Goal: Task Accomplishment & Management: Manage account settings

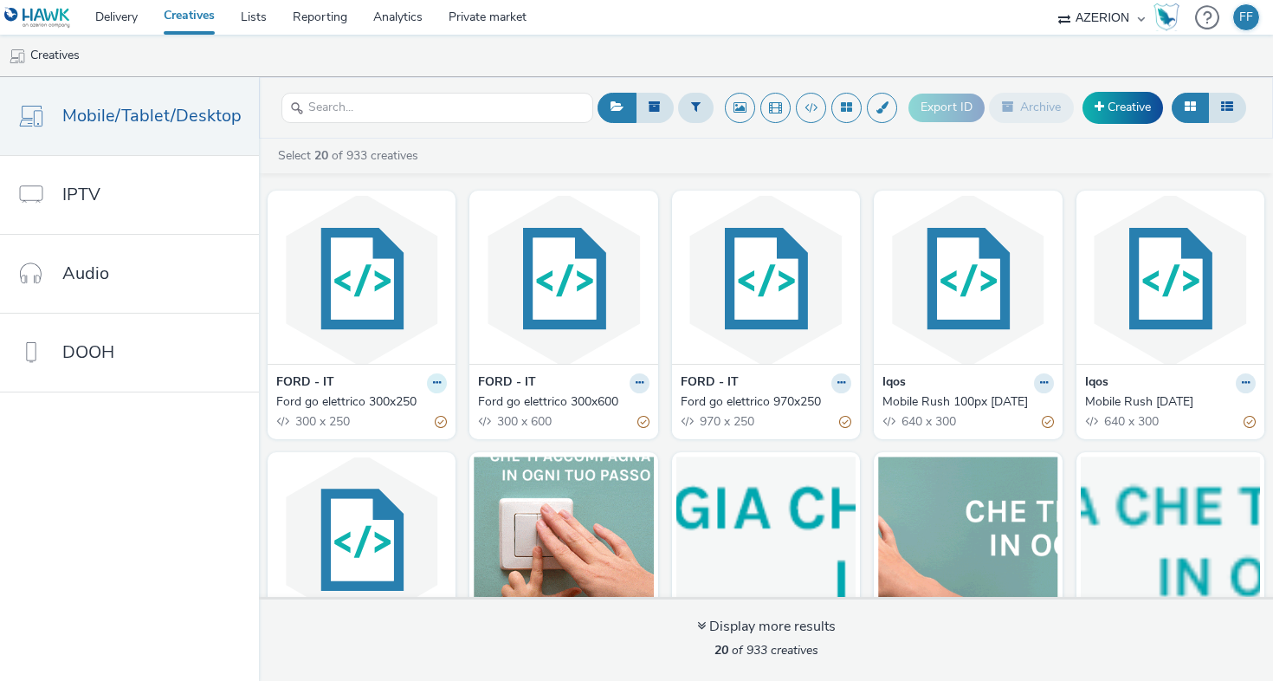
click at [437, 385] on button at bounding box center [437, 383] width 20 height 20
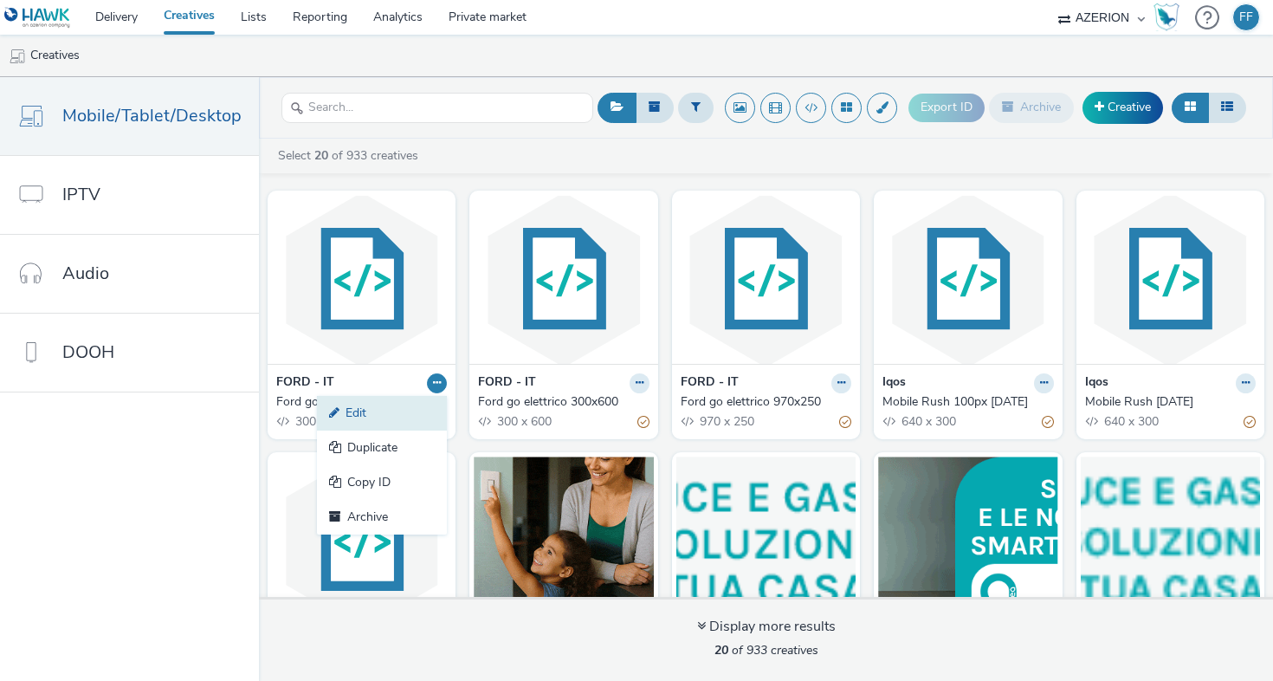
click at [414, 409] on link "Edit" at bounding box center [382, 413] width 130 height 35
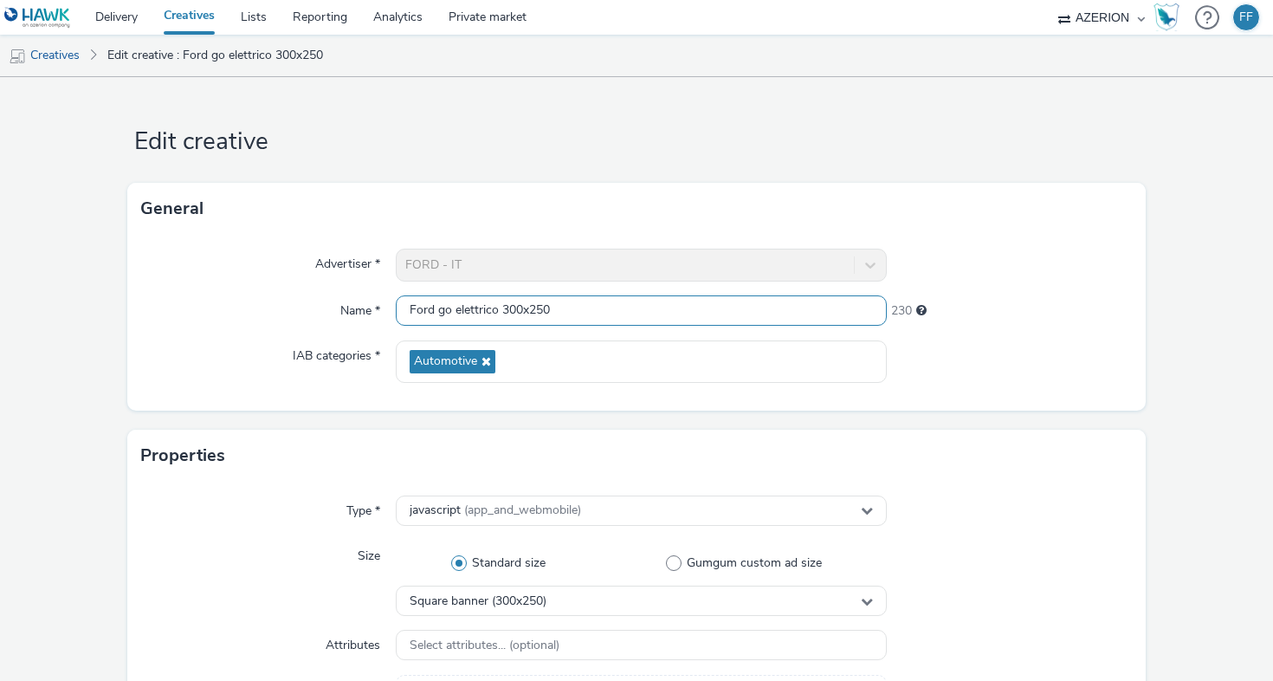
drag, startPoint x: 435, startPoint y: 307, endPoint x: 405, endPoint y: 306, distance: 30.4
click at [436, 307] on input "Ford go elettrico 300x250" at bounding box center [641, 310] width 491 height 30
click at [405, 306] on input "Ford go elettrico 300x250" at bounding box center [641, 310] width 491 height 30
click at [473, 309] on input "IT Ford go elettrico 300x250" at bounding box center [641, 310] width 491 height 30
click at [508, 311] on input "IT Ford go elettrico 300x250" at bounding box center [641, 310] width 491 height 30
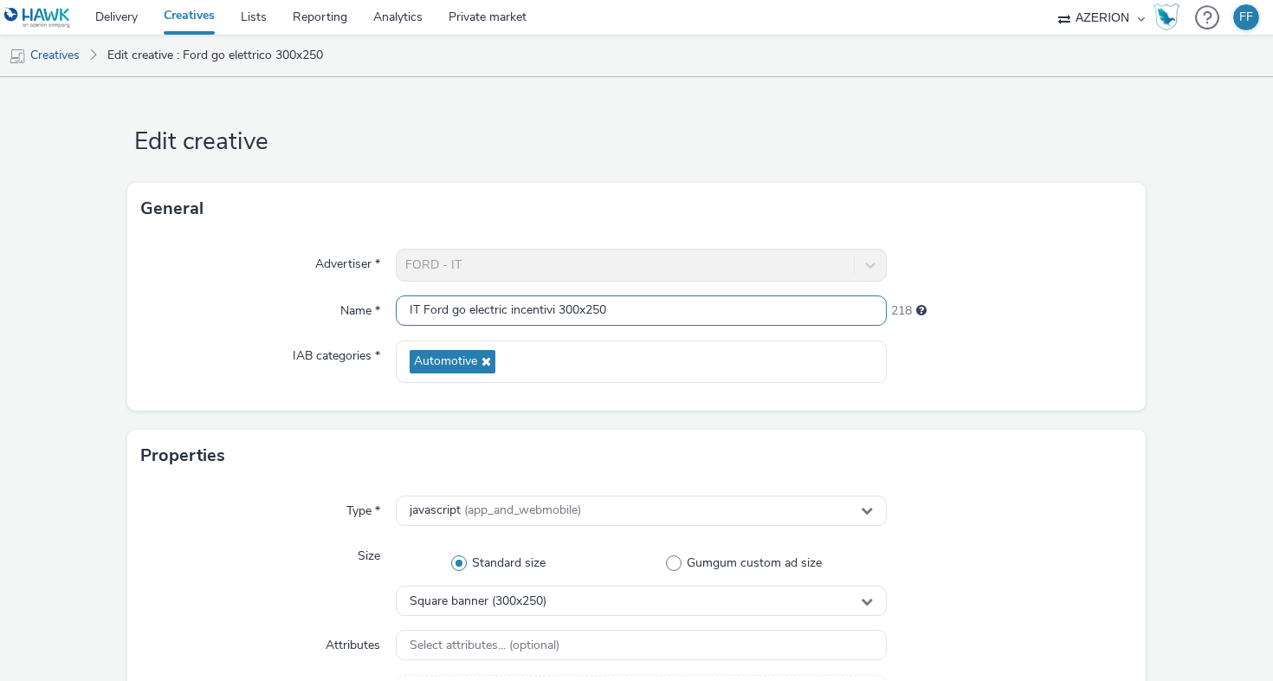
type input "IT Ford go electric incentivi 300x250"
click at [973, 377] on div at bounding box center [1010, 361] width 246 height 42
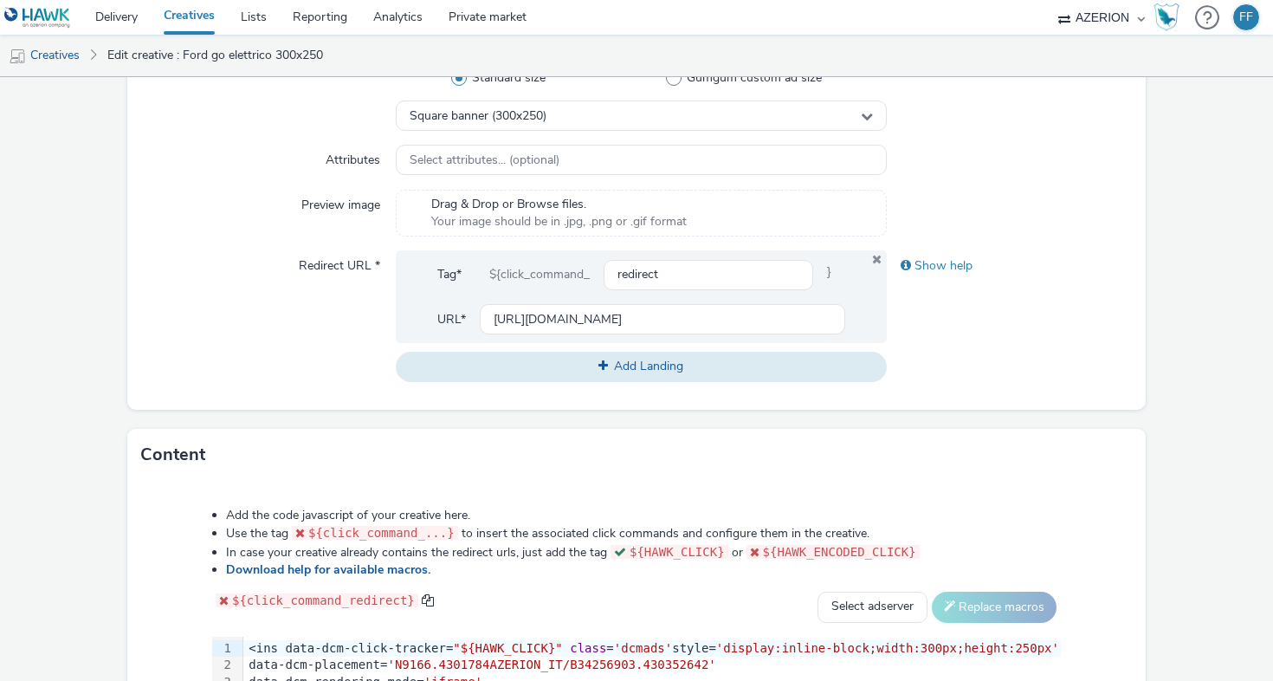
scroll to position [815, 0]
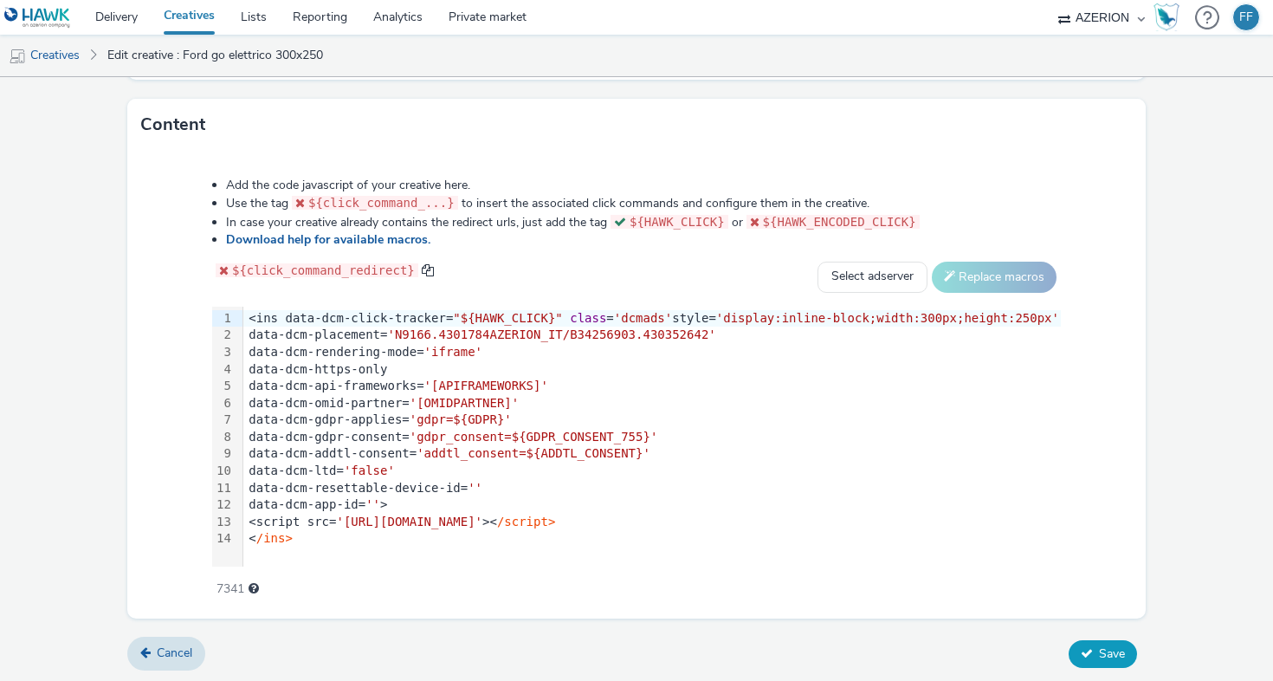
click at [1116, 645] on span "Save" at bounding box center [1112, 653] width 26 height 16
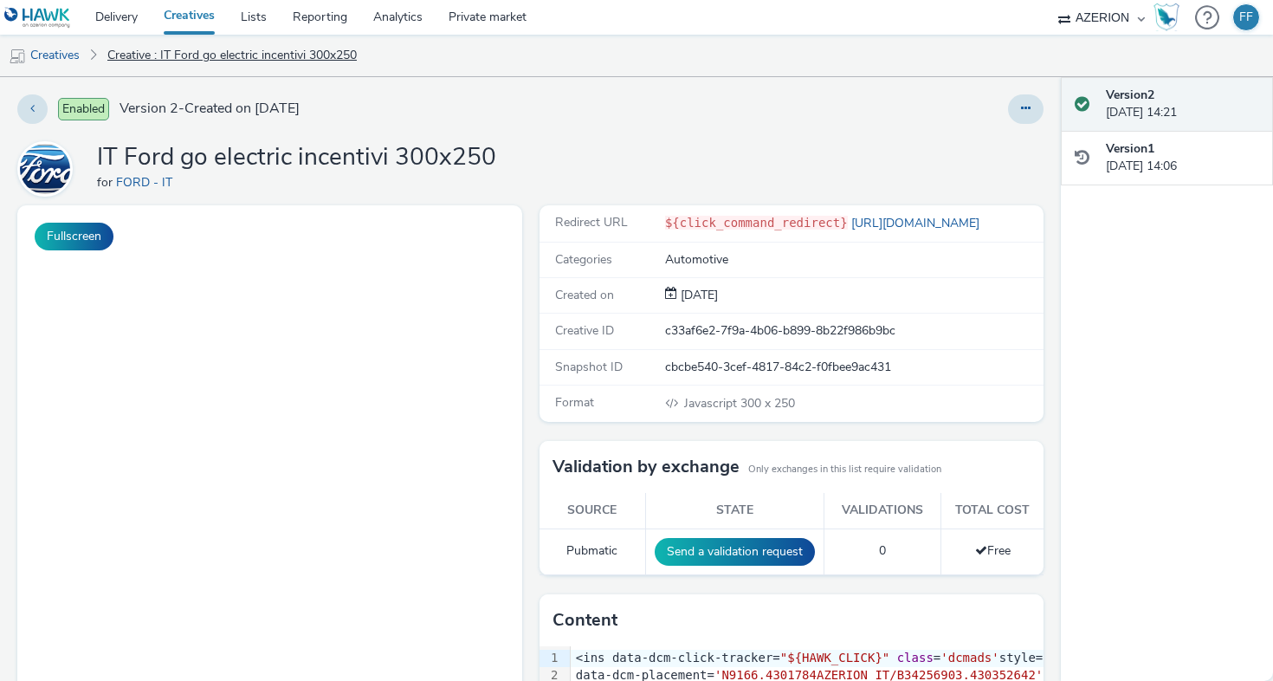
click at [52, 55] on link "Creatives" at bounding box center [44, 56] width 88 height 42
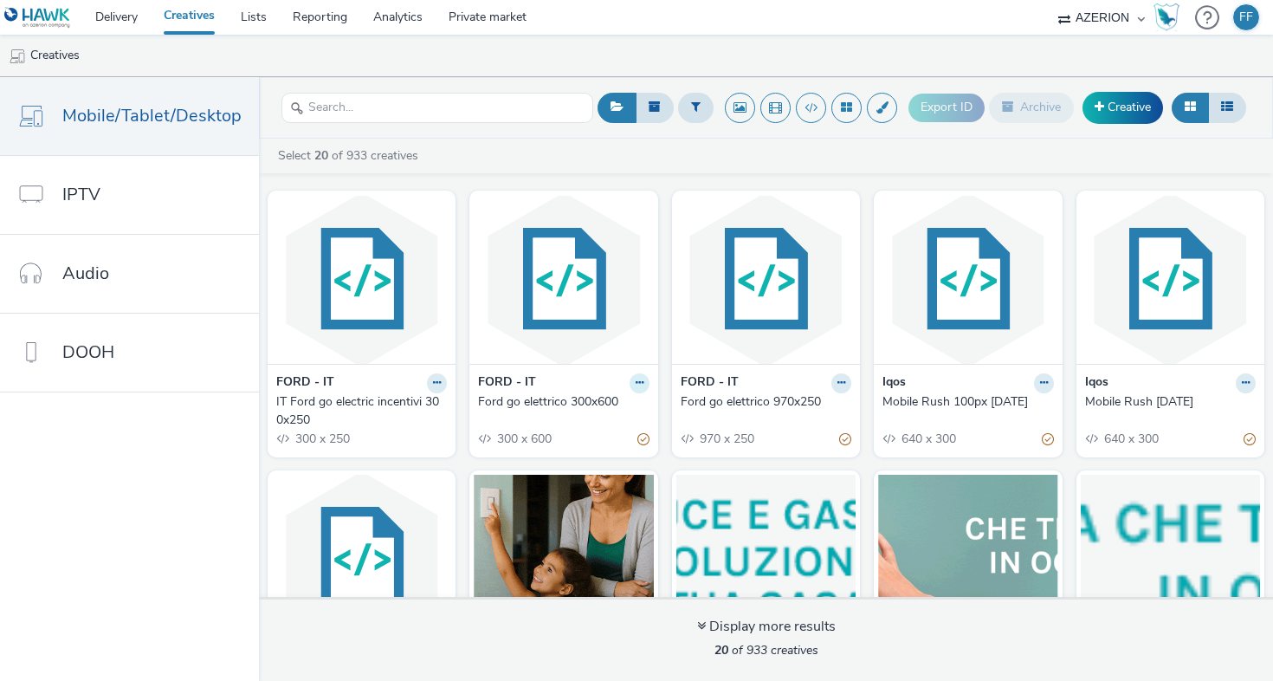
click at [635, 384] on icon at bounding box center [639, 382] width 8 height 10
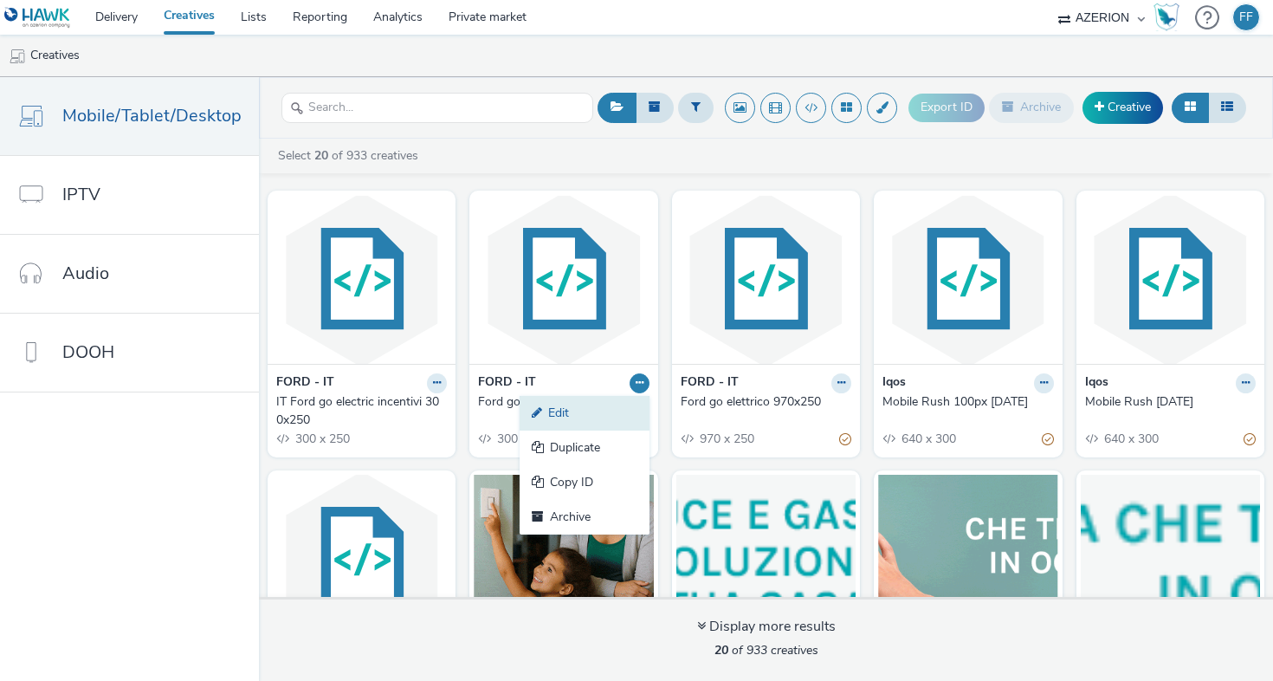
click at [618, 404] on link "Edit" at bounding box center [584, 413] width 130 height 35
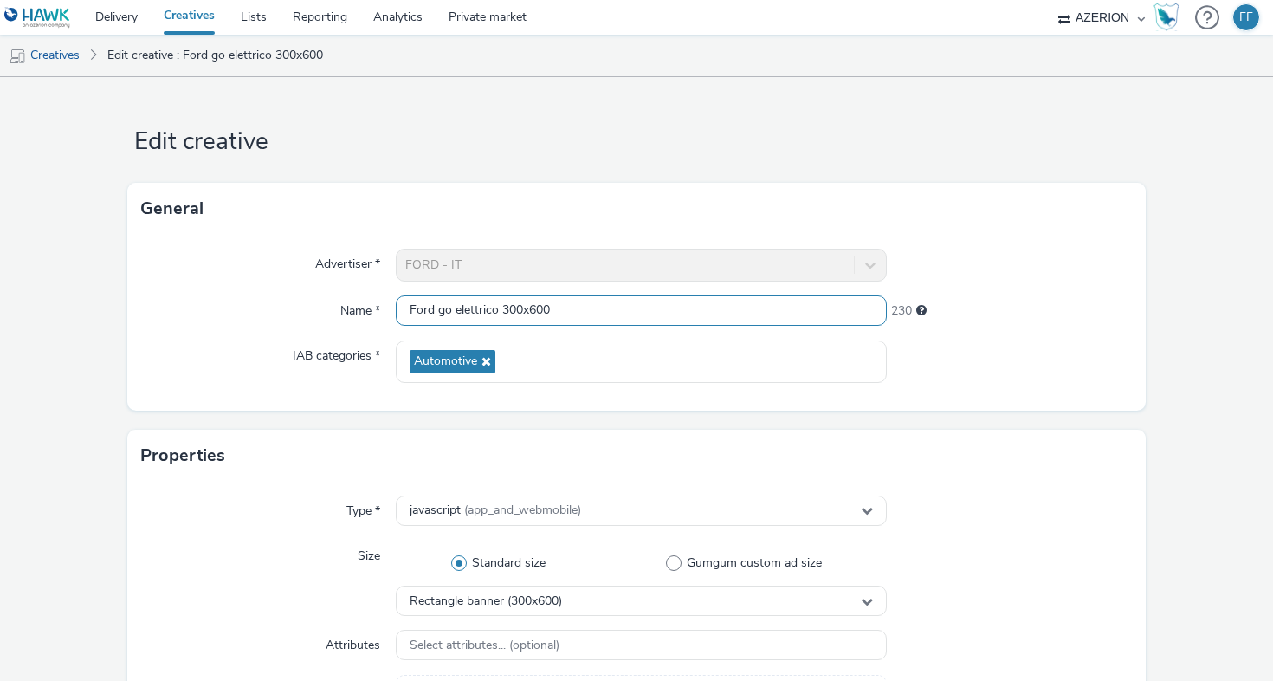
click at [468, 309] on input "Ford go elettrico 300x600" at bounding box center [641, 310] width 491 height 30
click at [400, 307] on input "Ford go electric incentivi 300x600" at bounding box center [641, 310] width 491 height 30
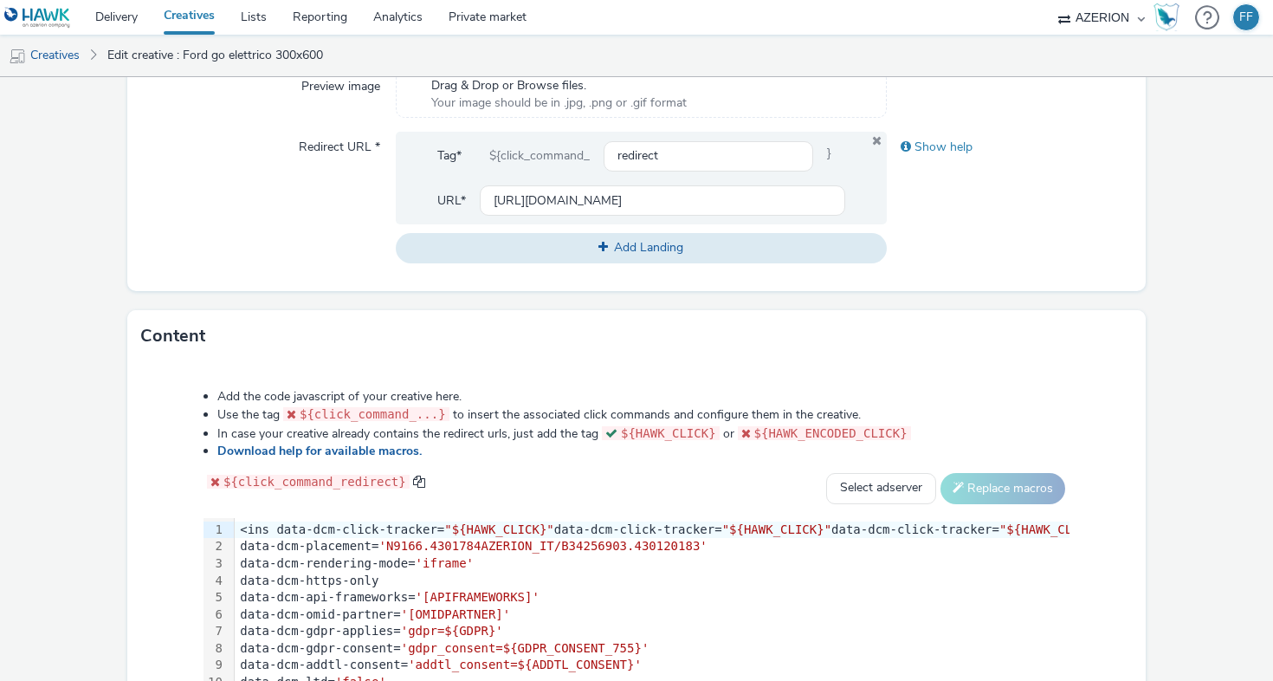
scroll to position [815, 0]
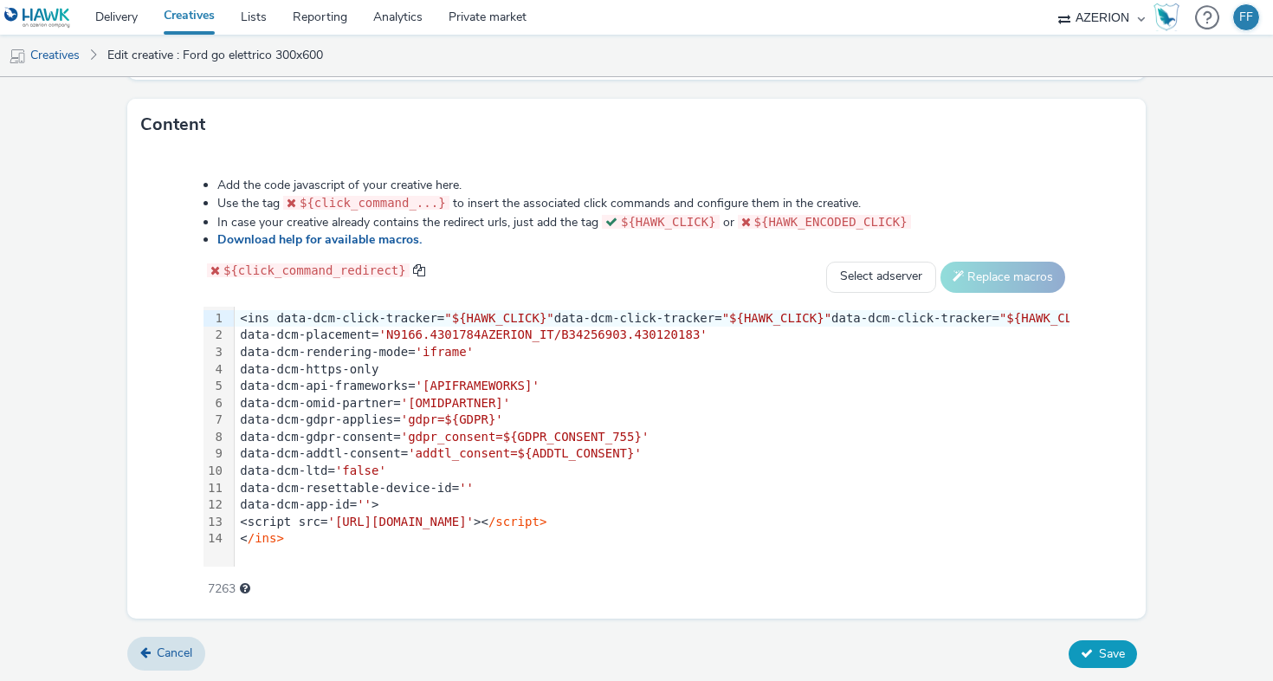
type input "IT Ford go electric incentivi 300x600"
click at [1097, 651] on button "Save" at bounding box center [1102, 654] width 68 height 28
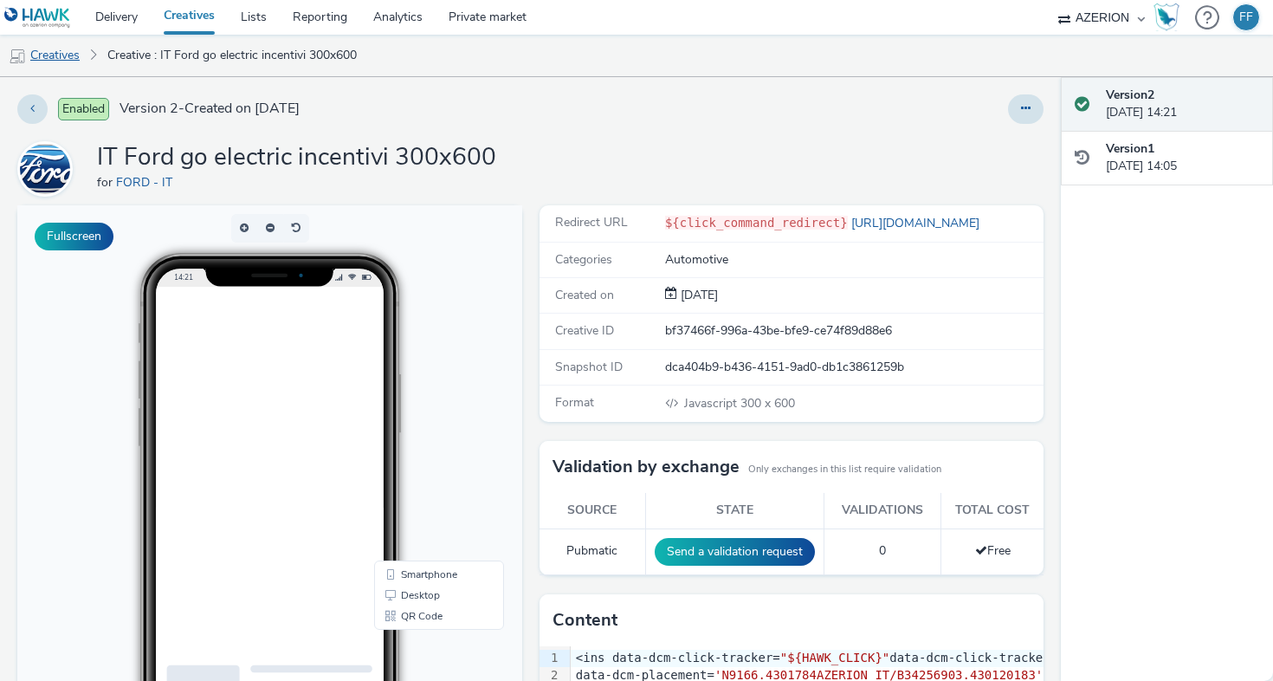
click at [67, 55] on link "Creatives" at bounding box center [44, 56] width 88 height 42
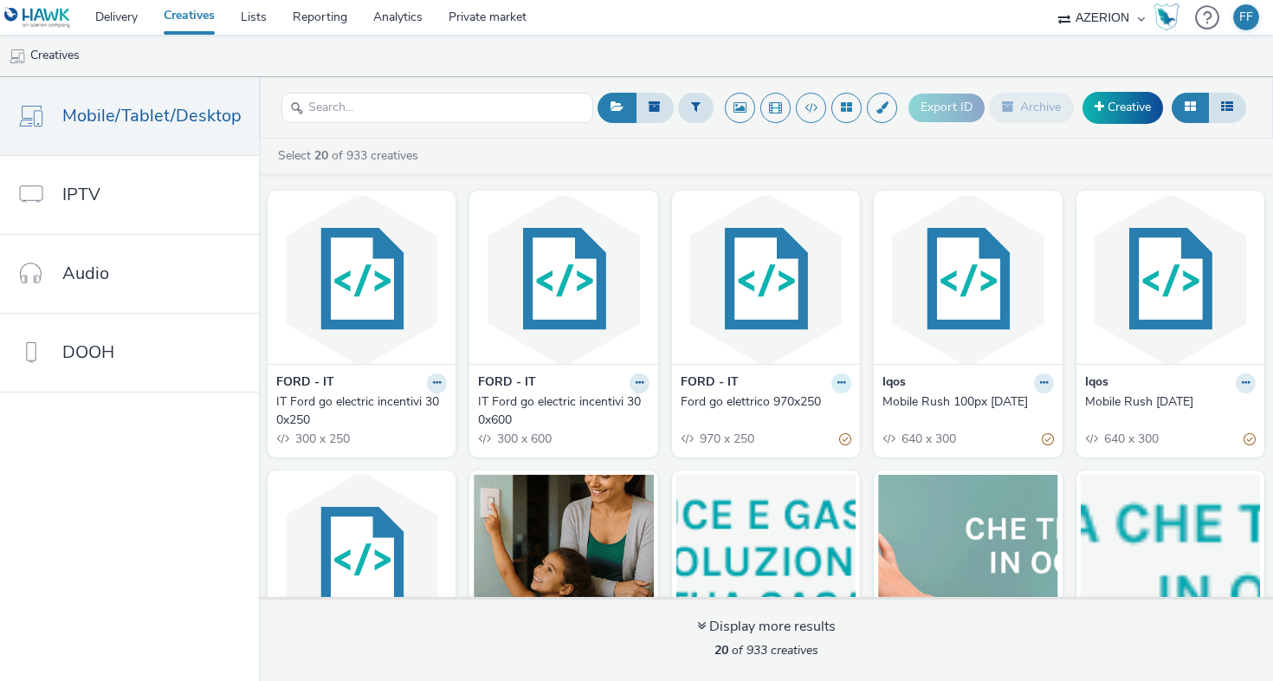
click at [835, 381] on button at bounding box center [841, 383] width 20 height 20
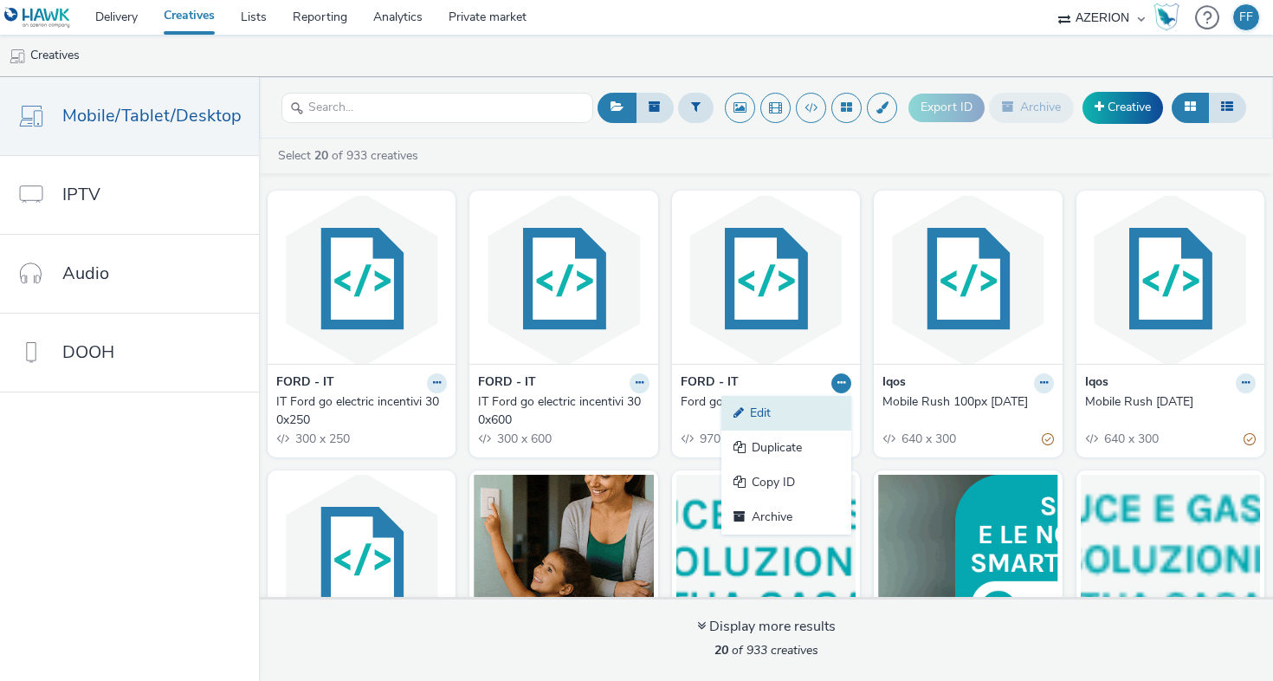
click at [803, 413] on link "Edit" at bounding box center [786, 413] width 130 height 35
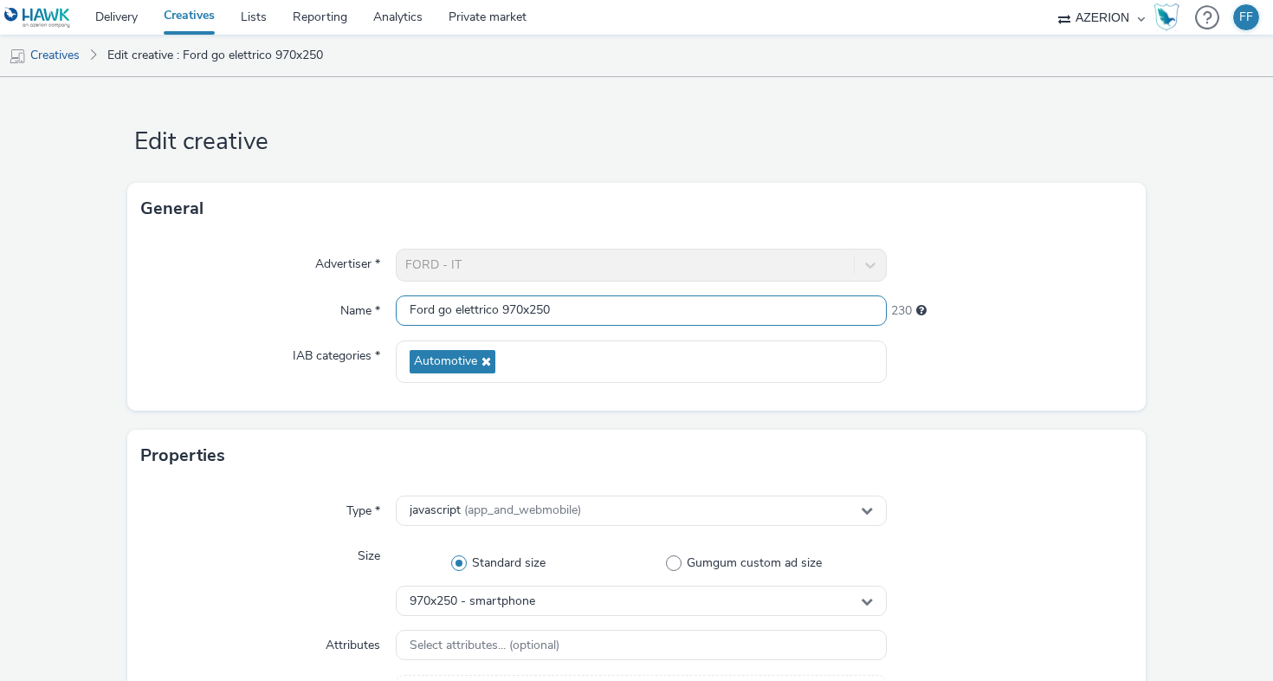
click at [466, 306] on input "Ford go elettrico 970x250" at bounding box center [641, 310] width 491 height 30
click at [403, 313] on input "Ford go electric incentivi 970x250" at bounding box center [641, 310] width 491 height 30
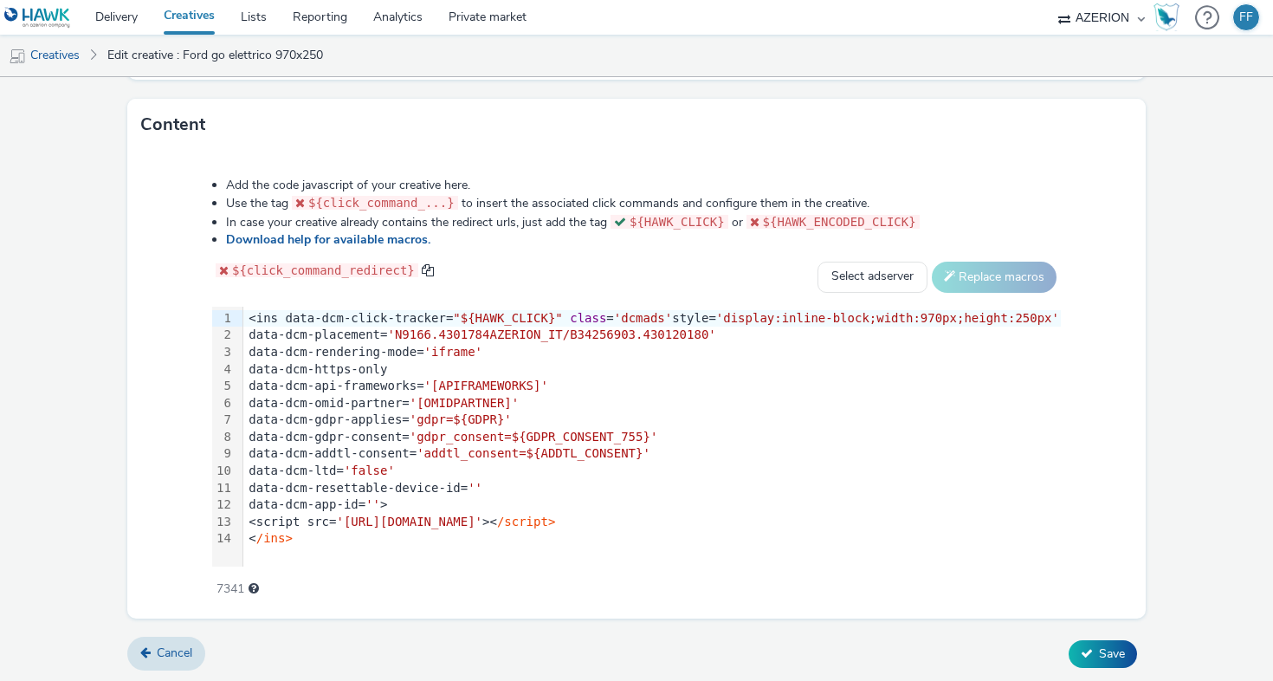
type input "IT Ford go electric incentivi 970x250"
click at [1103, 646] on span "Save" at bounding box center [1112, 653] width 26 height 16
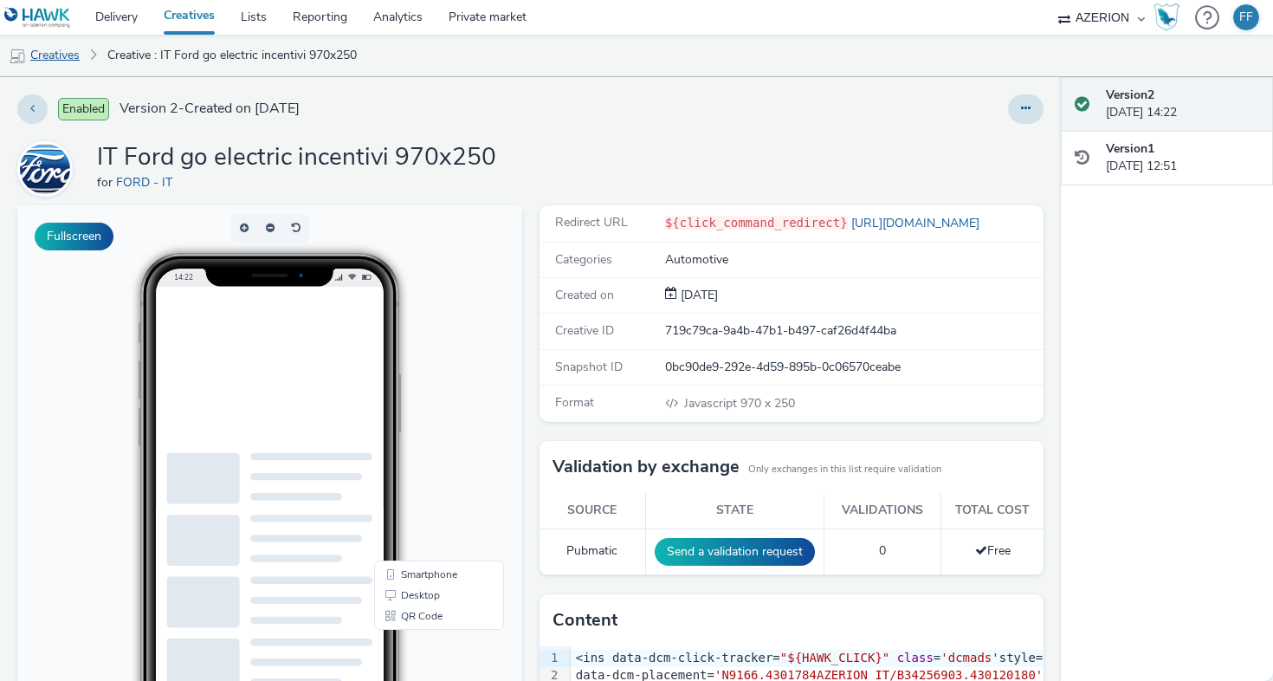
click at [60, 55] on link "Creatives" at bounding box center [44, 56] width 88 height 42
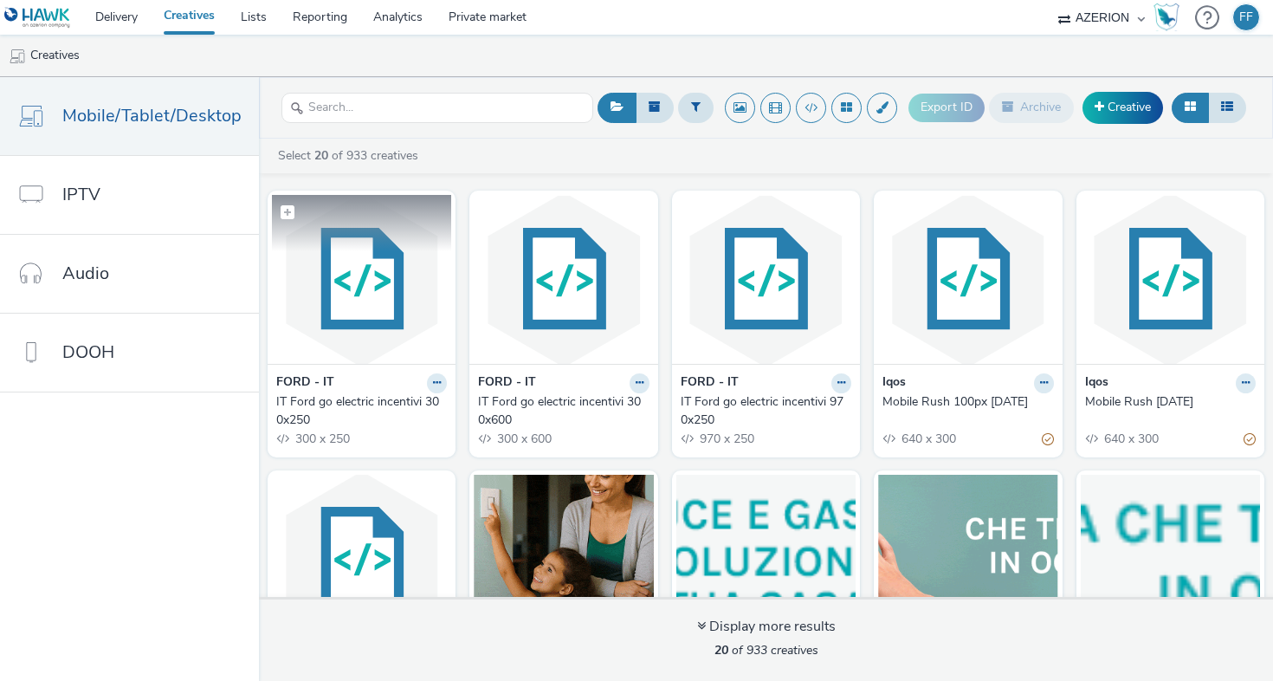
click at [285, 214] on span at bounding box center [288, 212] width 14 height 14
checkbox input "true"
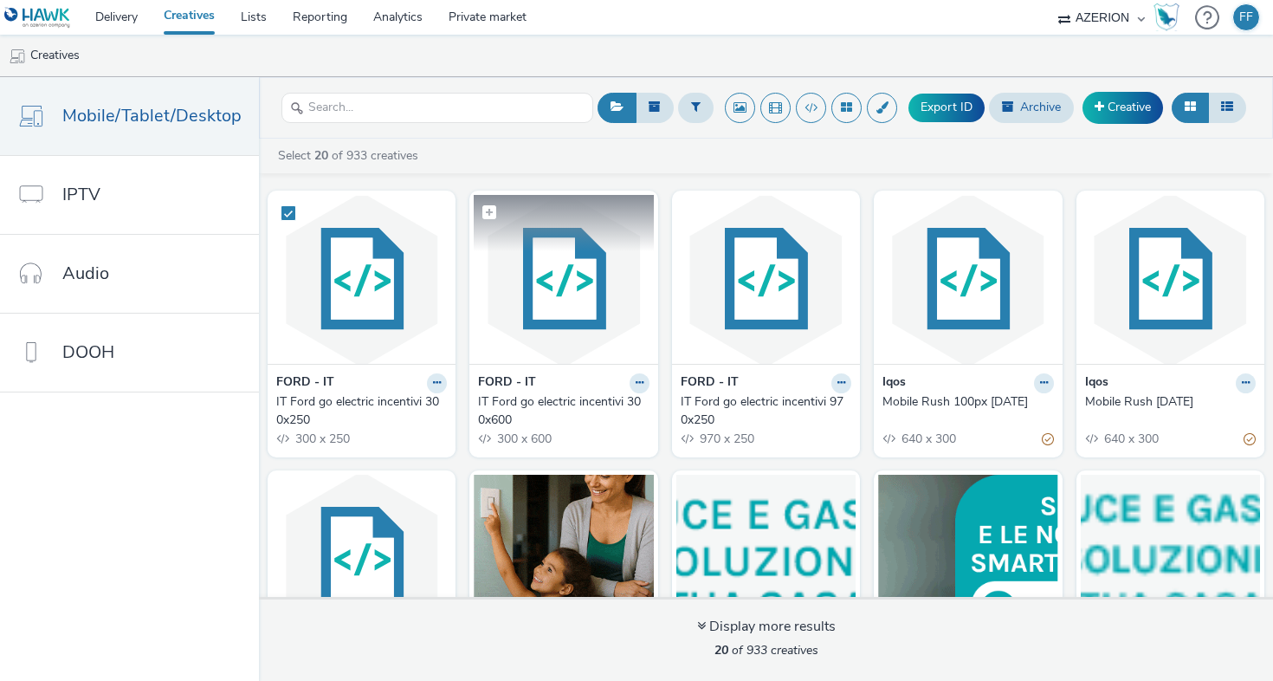
click at [482, 205] on span at bounding box center [489, 212] width 14 height 14
checkbox input "true"
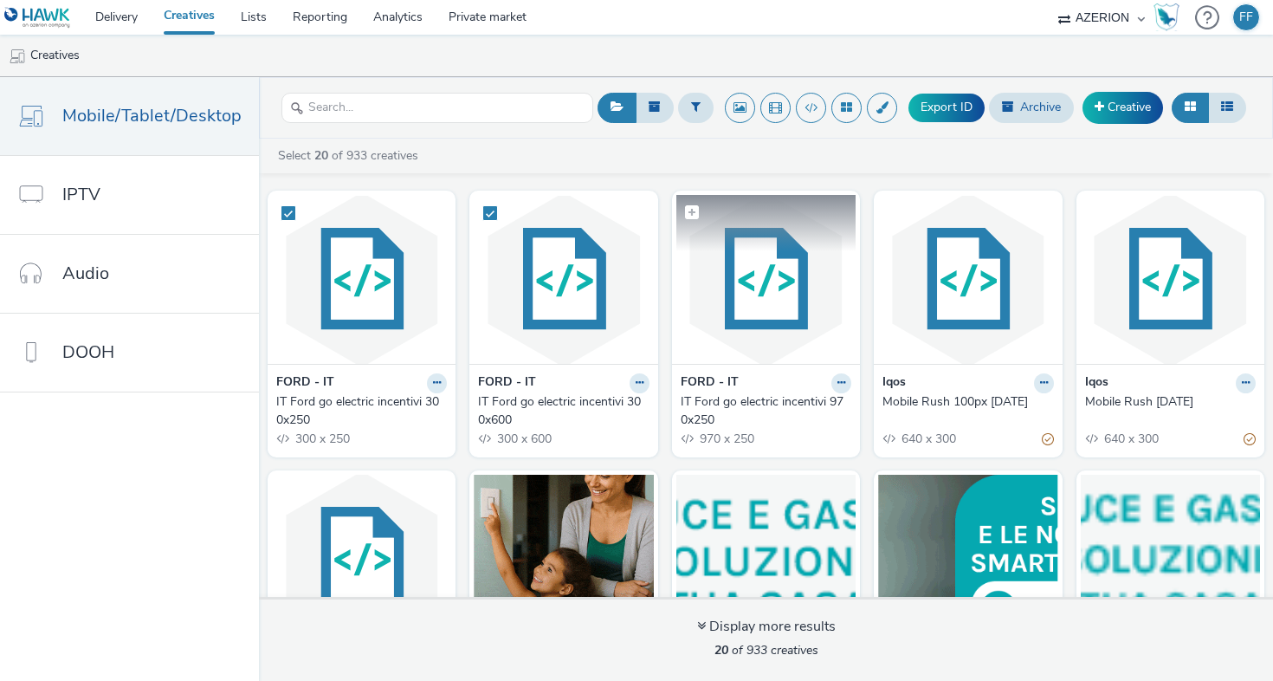
click at [687, 201] on label at bounding box center [765, 211] width 179 height 33
checkbox input "true"
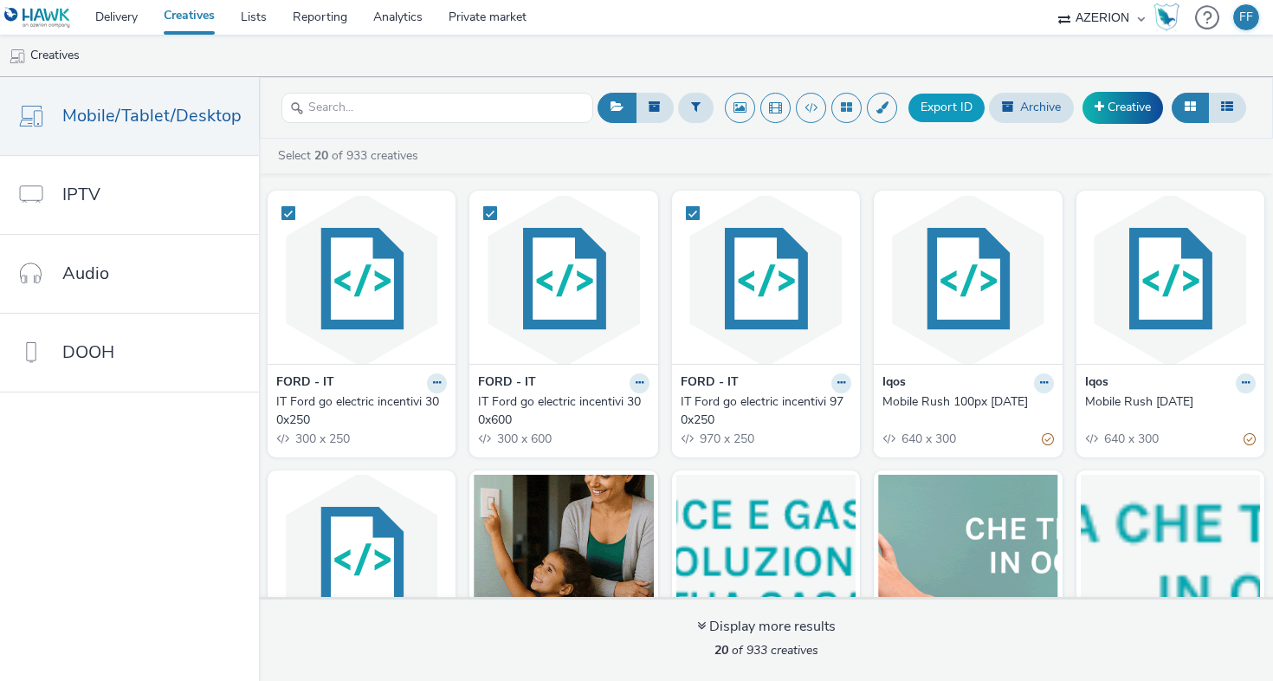
click at [965, 118] on button "Export ID" at bounding box center [946, 108] width 76 height 28
checkbox input "false"
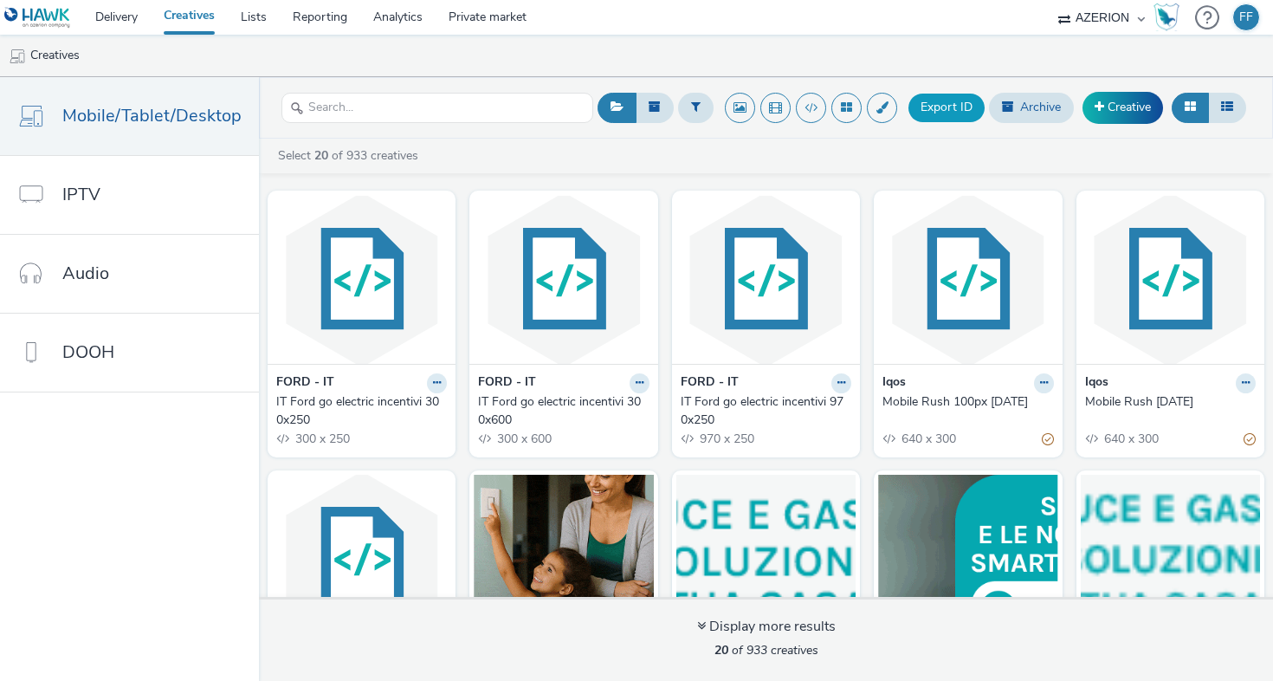
checkbox input "false"
click at [735, 396] on div "IT Ford go electric incentivi 970x250" at bounding box center [763, 410] width 164 height 35
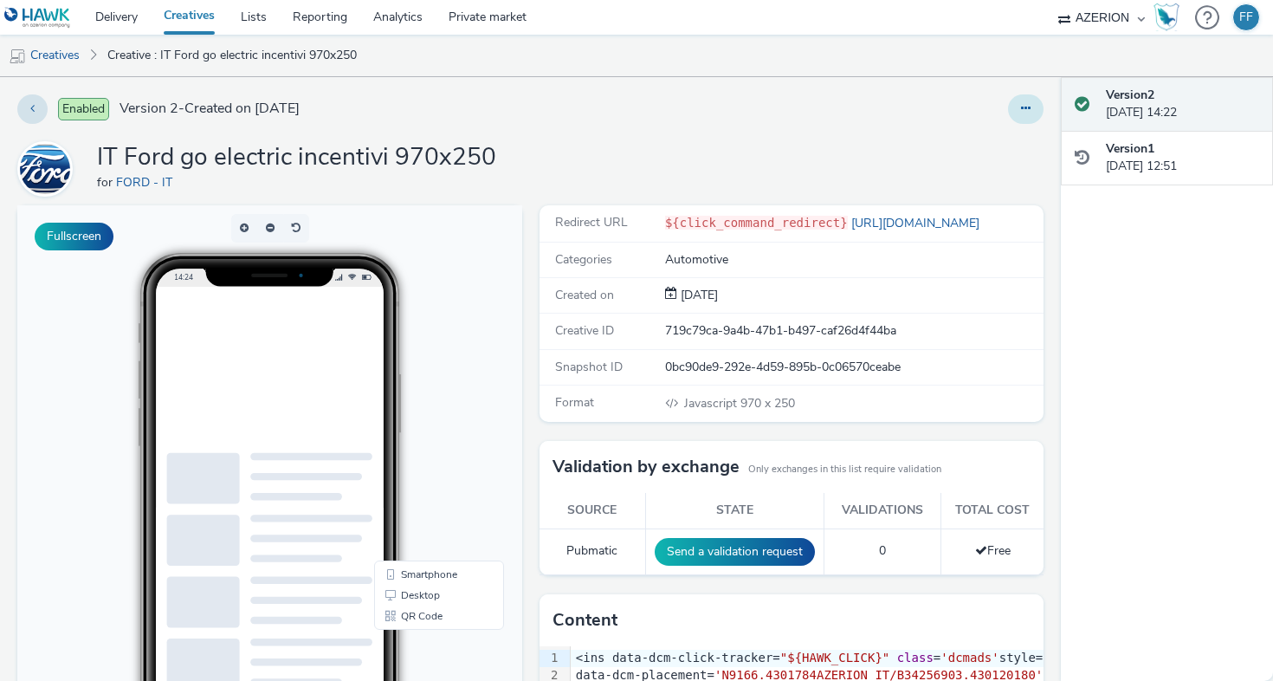
click at [1019, 108] on button at bounding box center [1025, 108] width 35 height 29
click at [842, 119] on div at bounding box center [838, 108] width 410 height 29
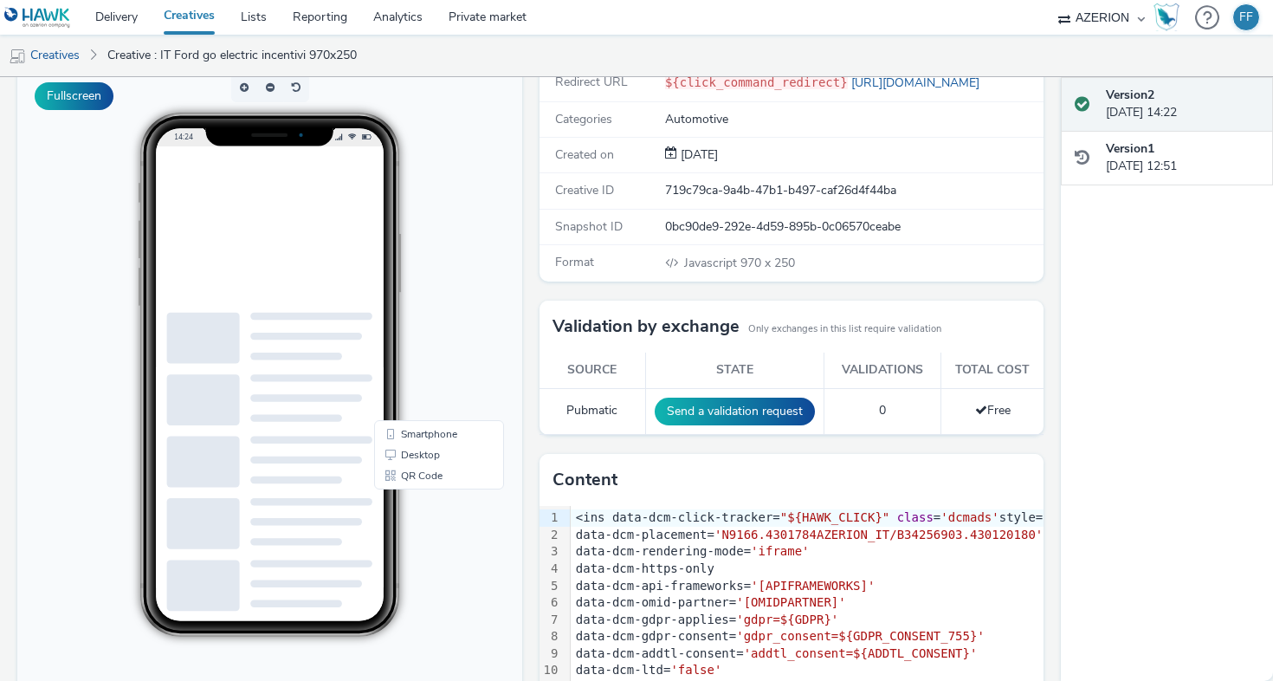
scroll to position [193, 0]
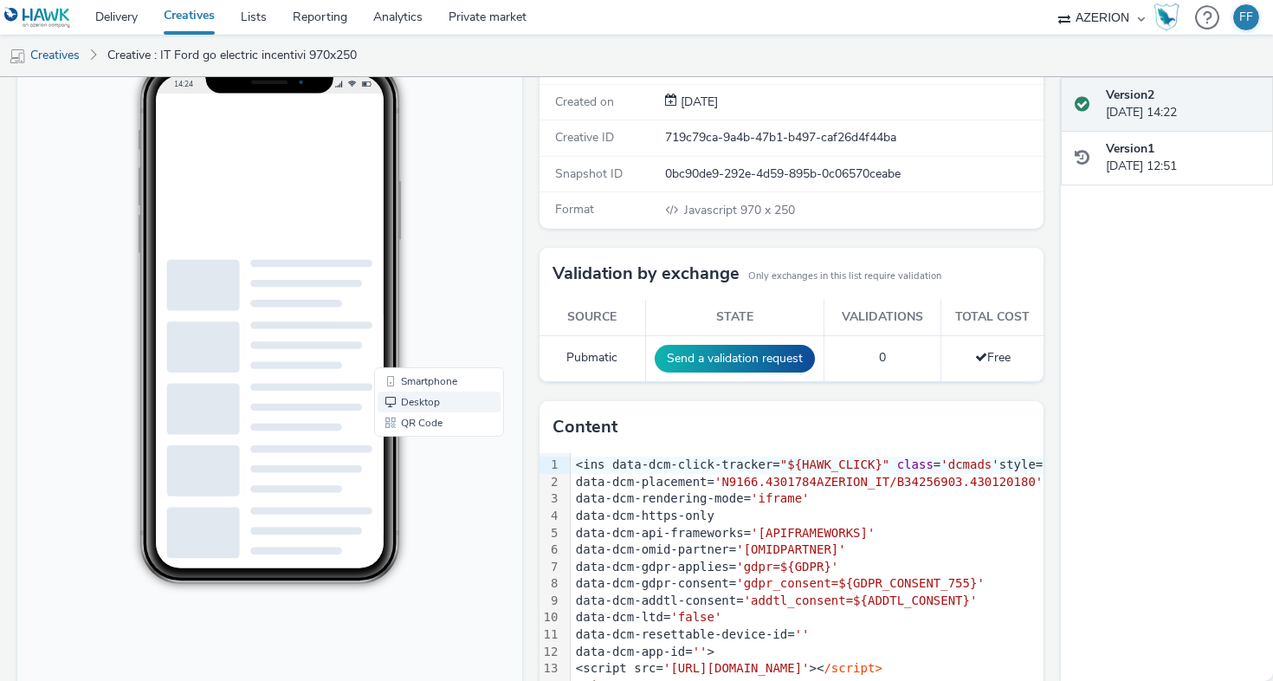
click at [416, 403] on link "Desktop" at bounding box center [438, 401] width 123 height 21
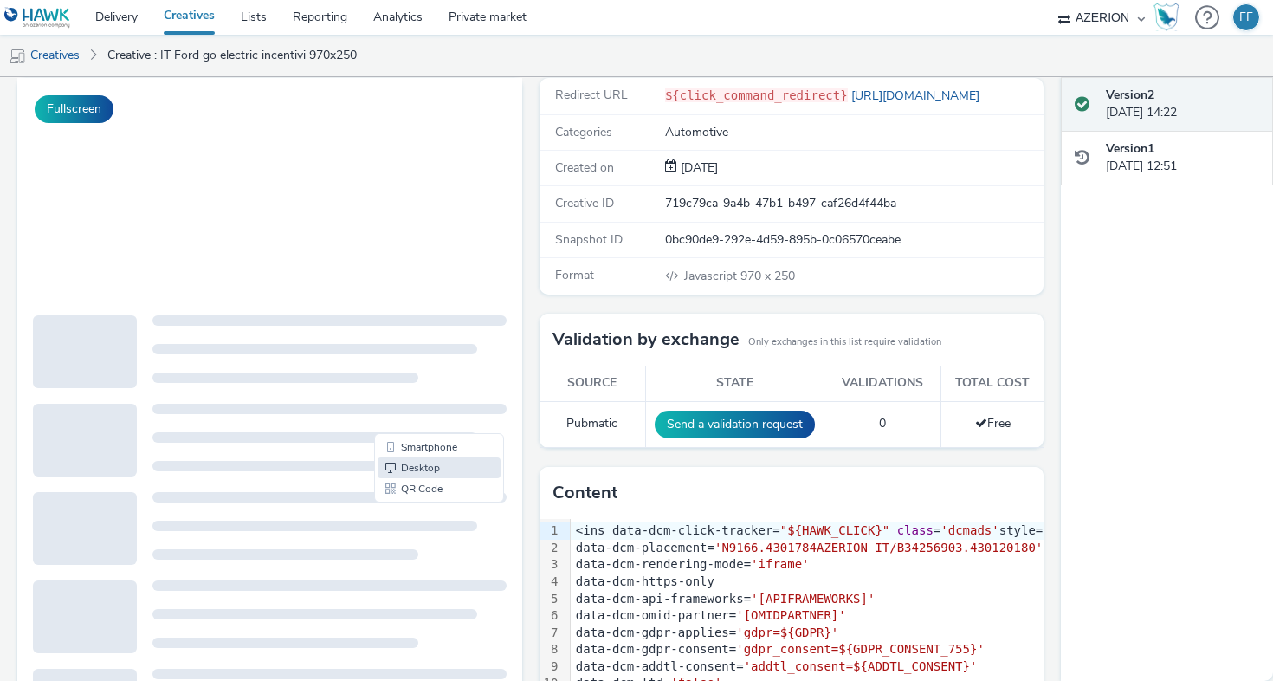
scroll to position [0, 0]
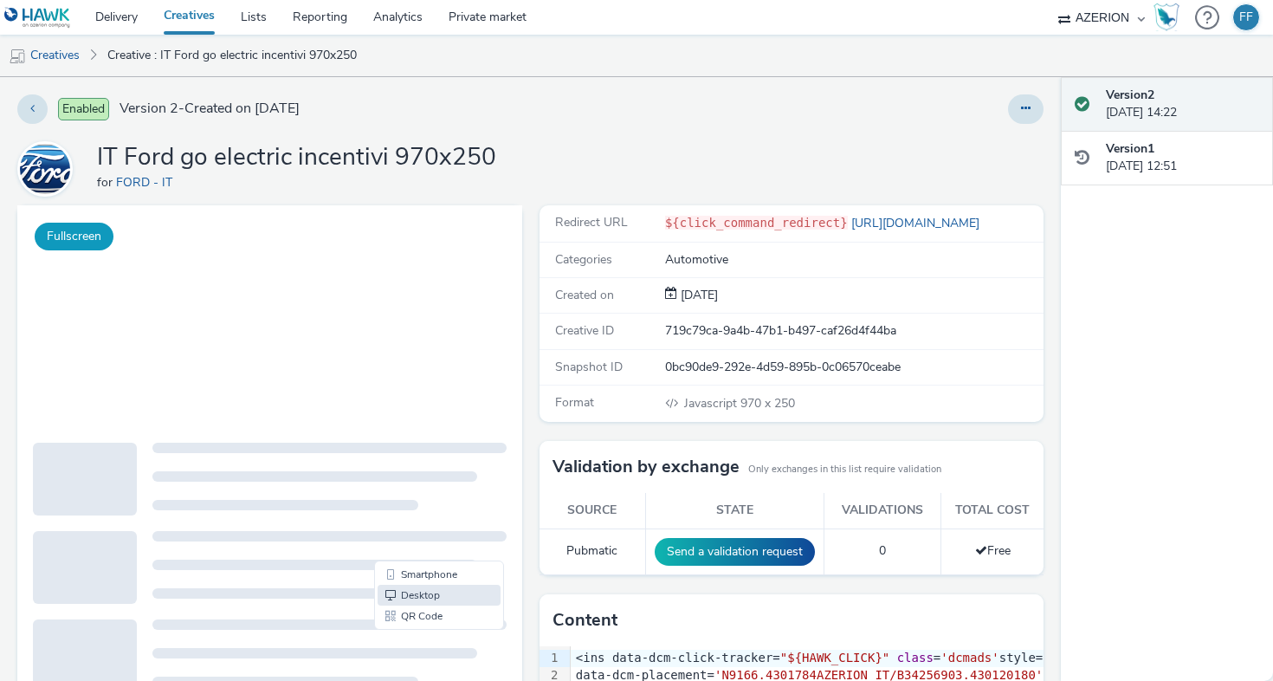
click at [85, 236] on button "Fullscreen" at bounding box center [74, 237] width 79 height 28
click at [1027, 113] on icon at bounding box center [1026, 108] width 10 height 12
click at [680, 123] on div "Edit Duplicate Copy ID Archive" at bounding box center [838, 108] width 410 height 29
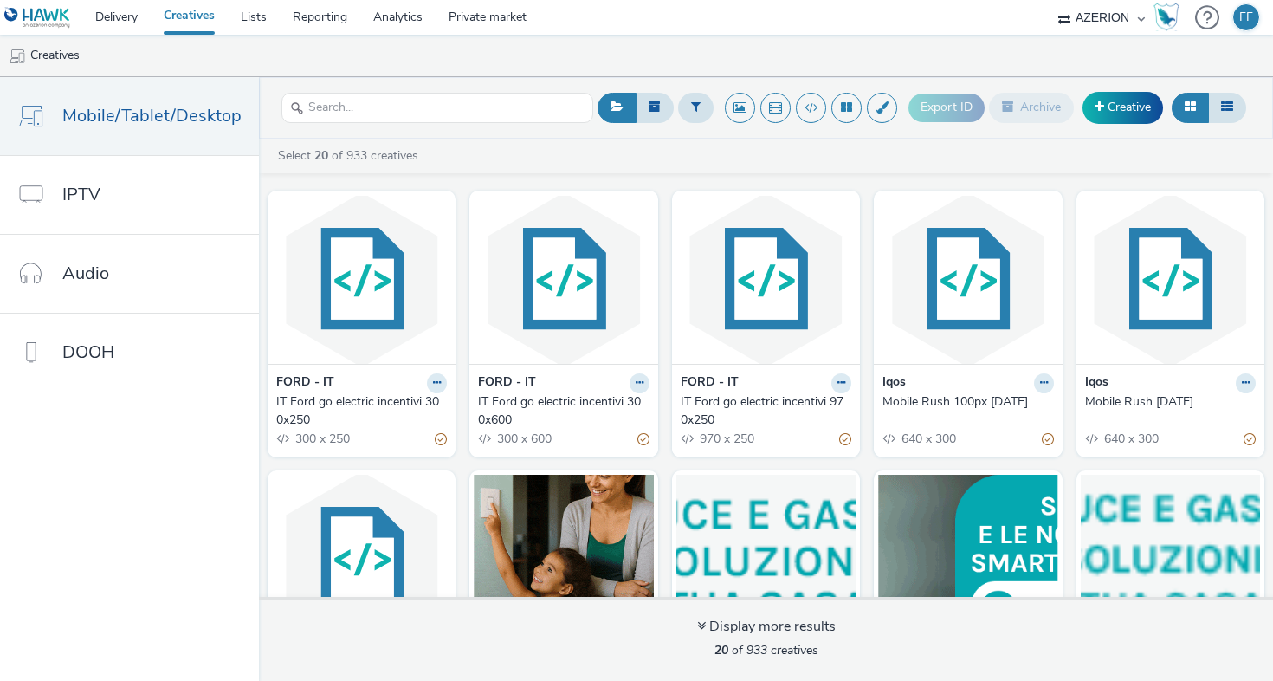
click at [552, 405] on div "IT Ford go electric incentivi 300x600" at bounding box center [560, 410] width 164 height 35
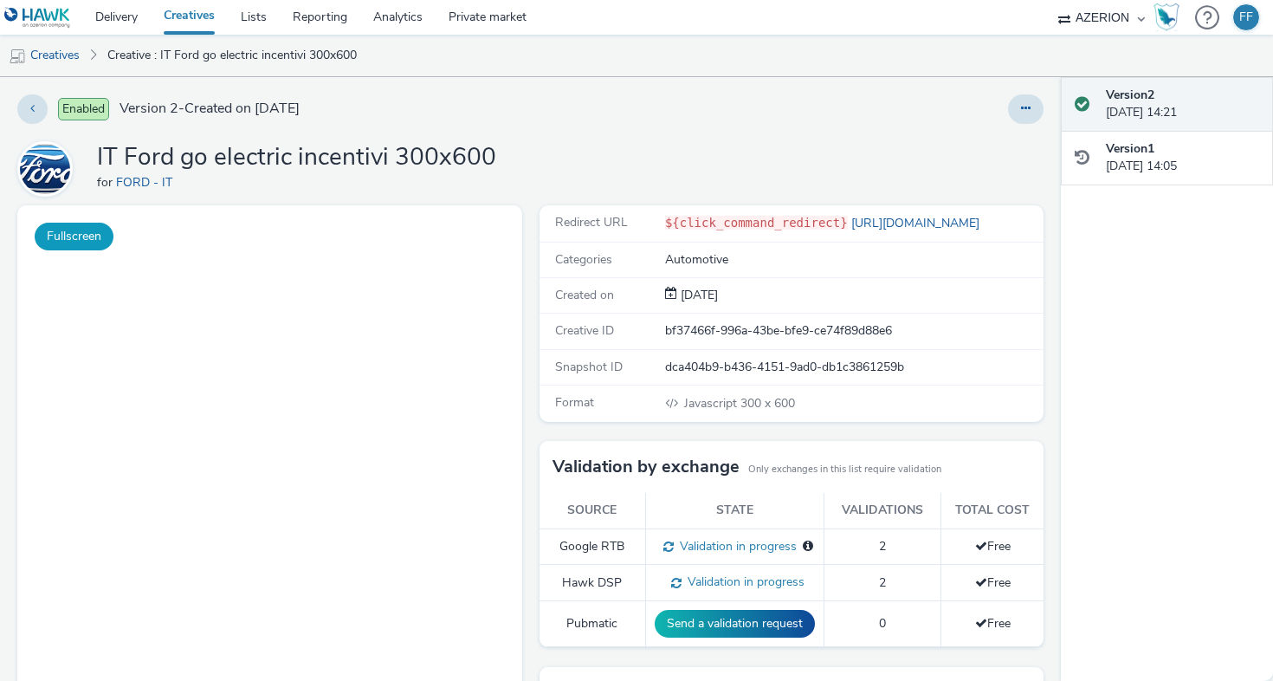
click at [87, 234] on button "Fullscreen" at bounding box center [74, 237] width 79 height 28
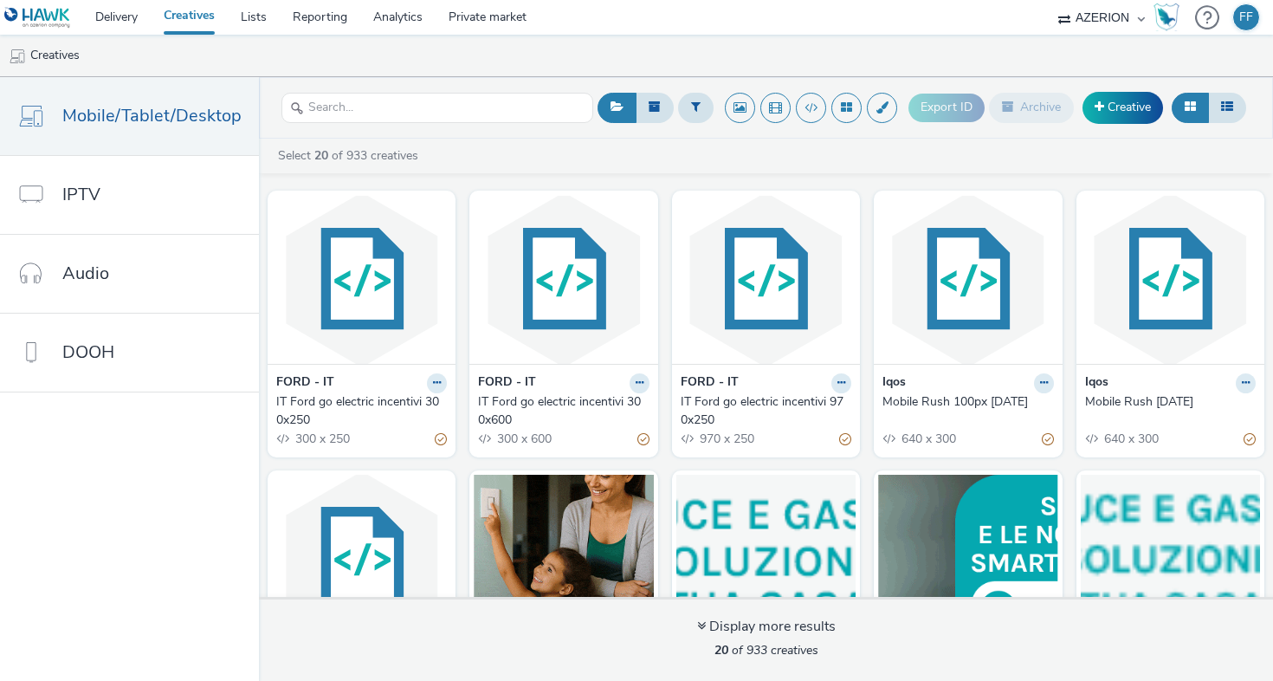
click at [384, 392] on div "FORD - IT" at bounding box center [361, 383] width 171 height 20
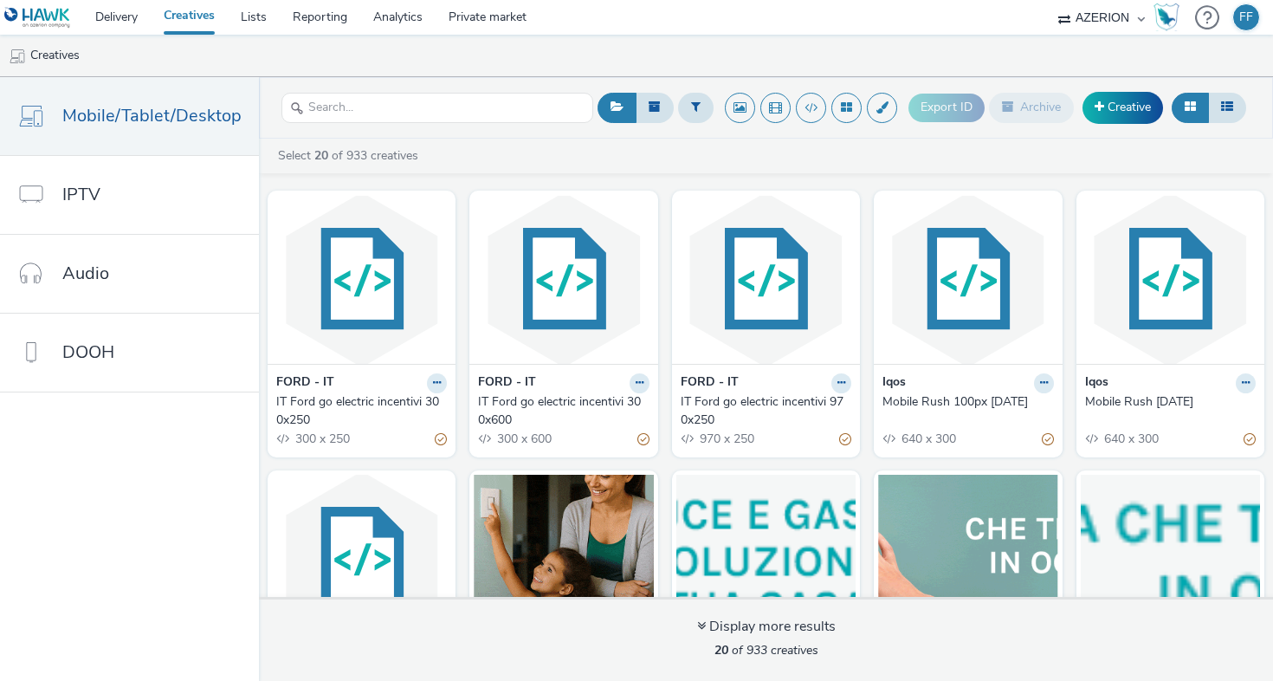
click at [375, 410] on div "IT Ford go electric incentivi 300x250" at bounding box center [358, 410] width 164 height 35
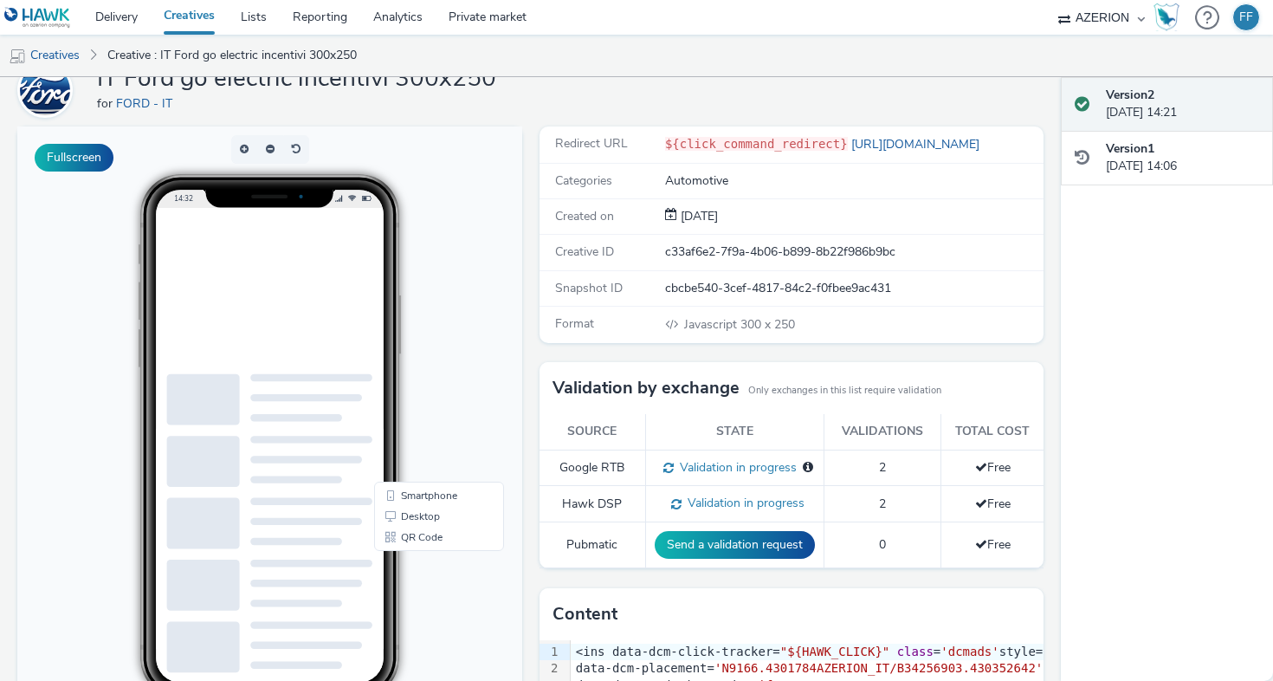
scroll to position [158, 0]
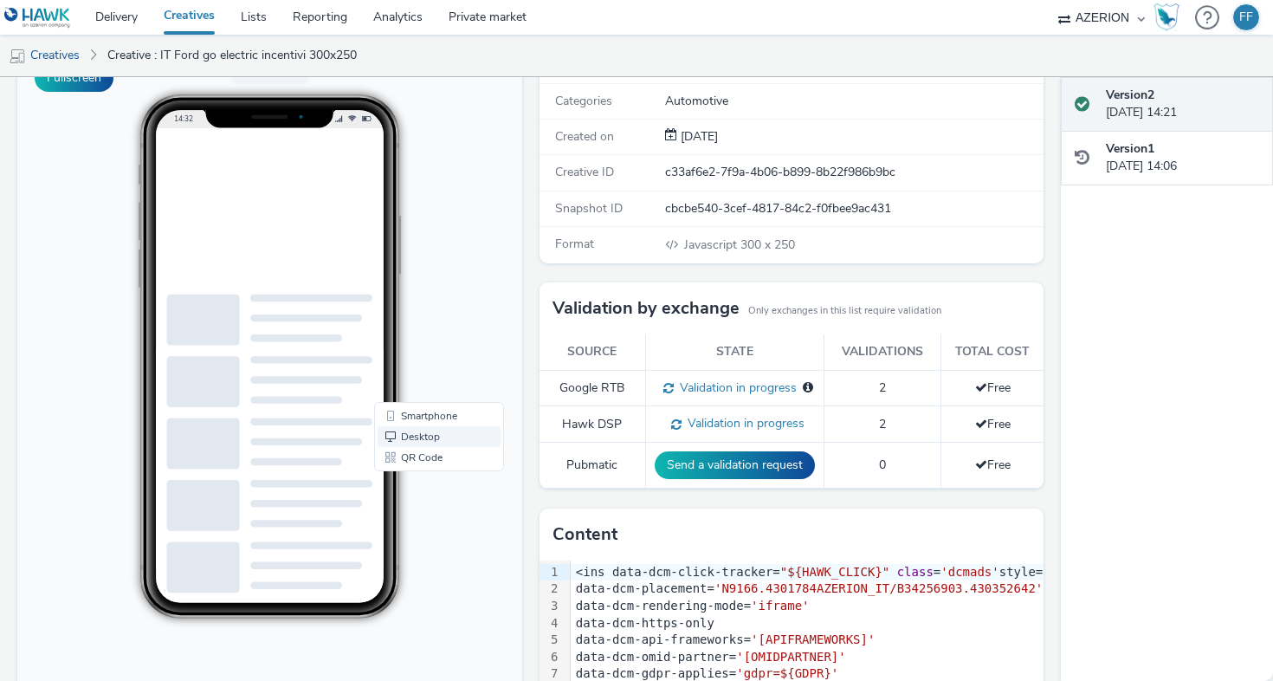
click at [421, 436] on link "Desktop" at bounding box center [438, 436] width 123 height 21
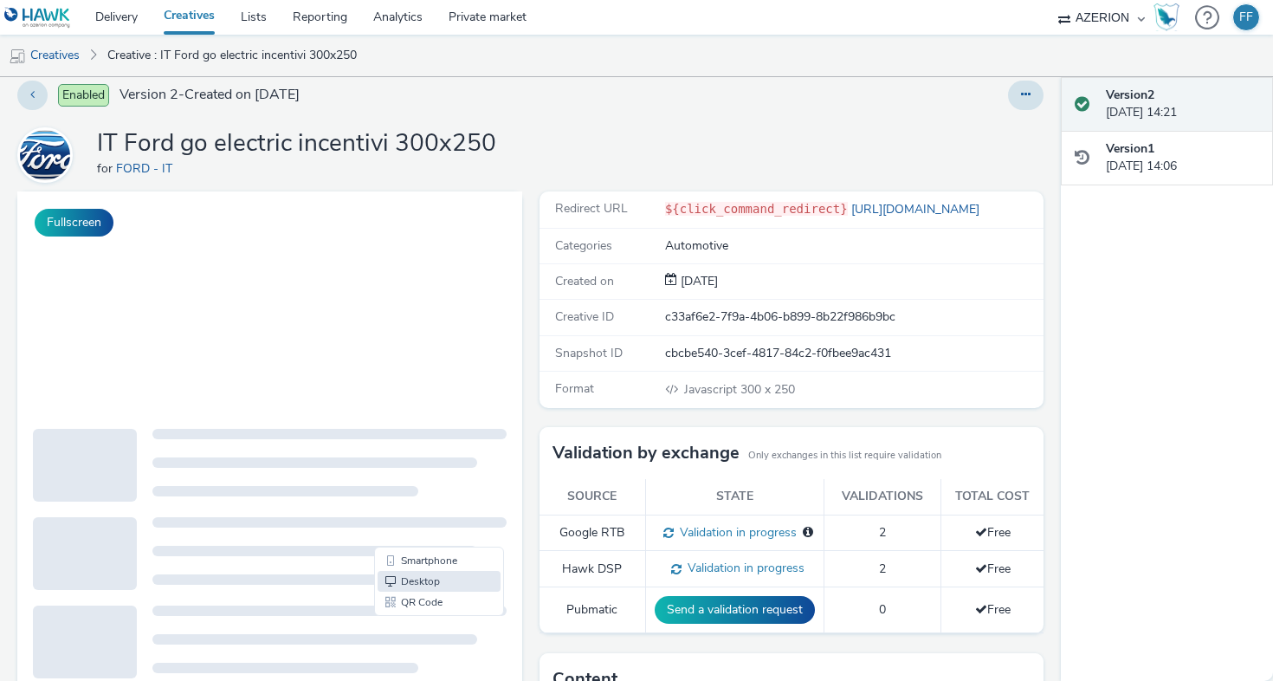
scroll to position [0, 0]
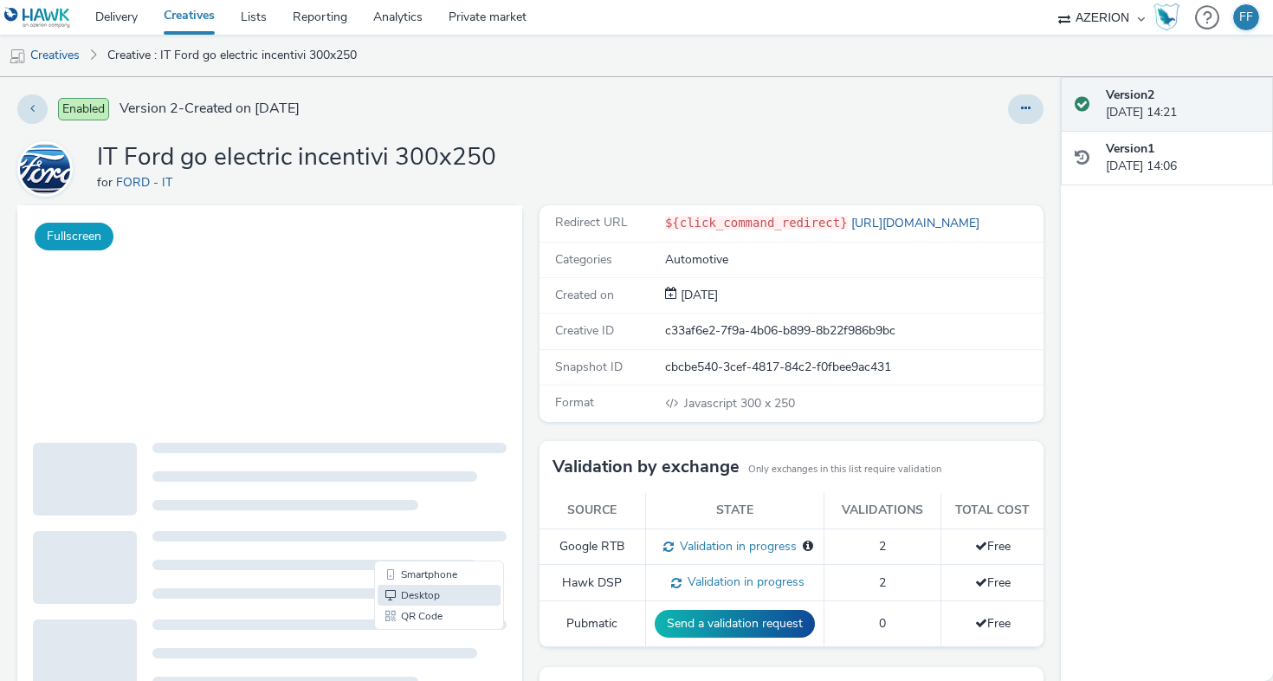
click at [90, 231] on button "Fullscreen" at bounding box center [74, 237] width 79 height 28
